Goal: Information Seeking & Learning: Learn about a topic

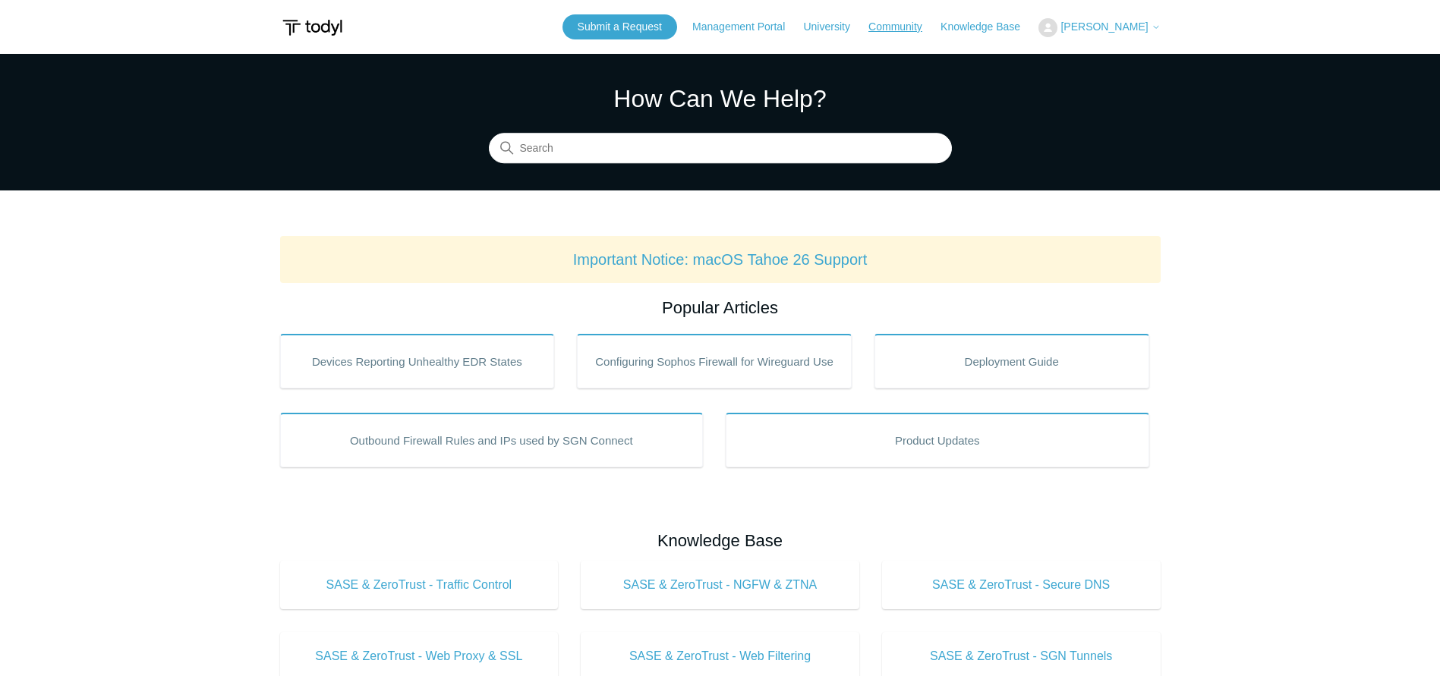
click at [936, 19] on link "Community" at bounding box center [902, 27] width 69 height 16
click at [928, 29] on link "Community" at bounding box center [902, 27] width 69 height 16
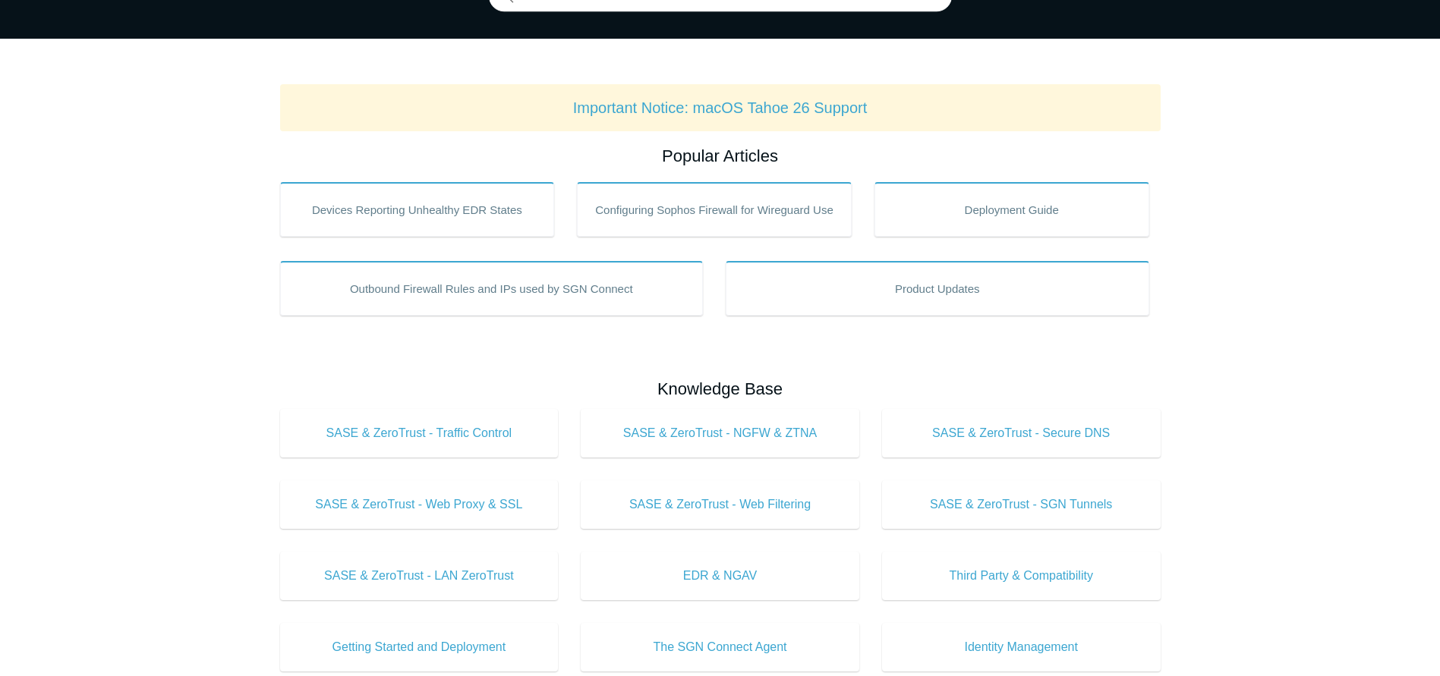
scroll to position [228, 0]
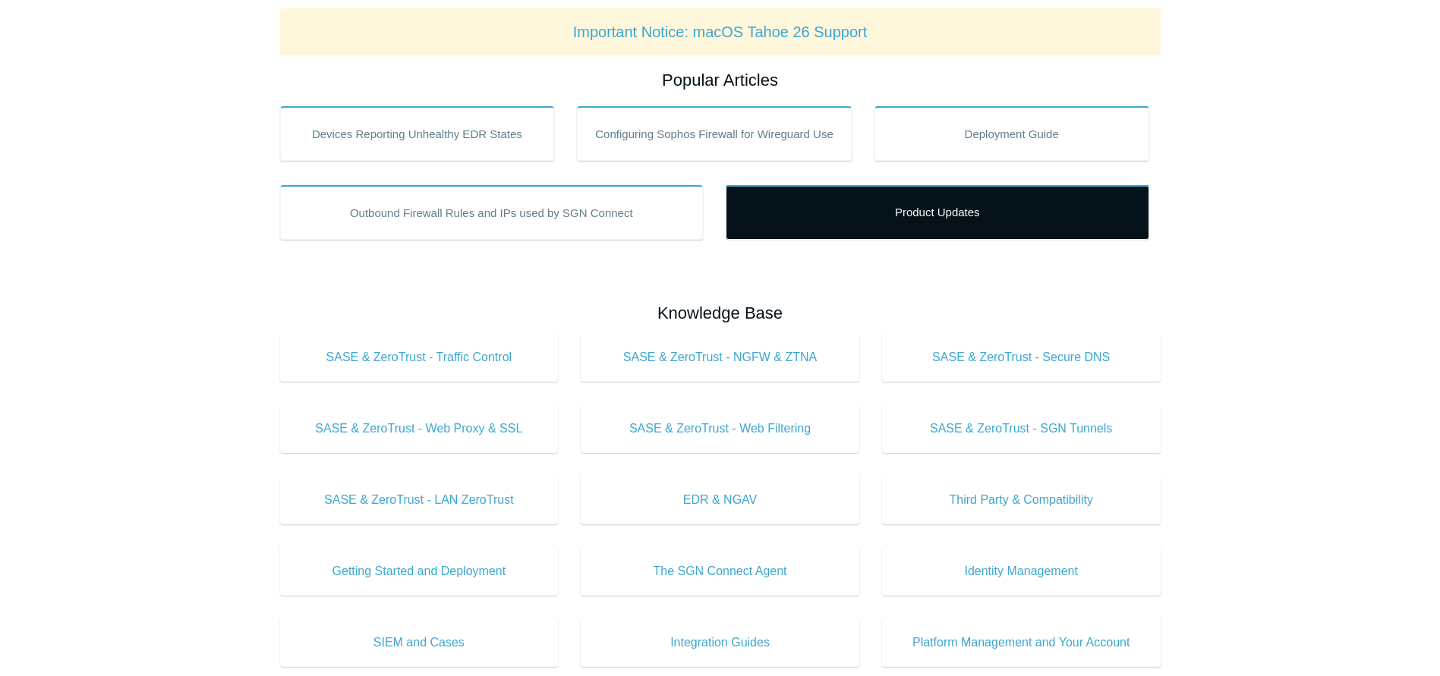
click at [938, 206] on link "Product Updates" at bounding box center [936, 212] width 423 height 55
